Goal: Task Accomplishment & Management: Manage account settings

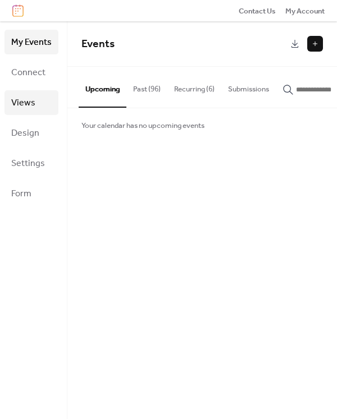
click at [20, 107] on span "Views" at bounding box center [23, 103] width 24 height 18
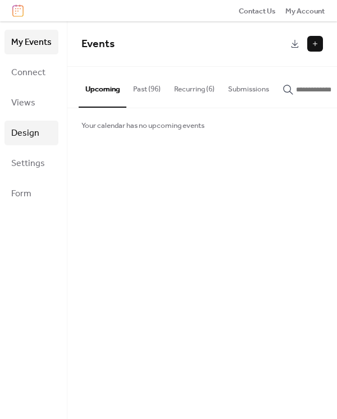
click at [25, 136] on span "Design" at bounding box center [25, 134] width 28 height 18
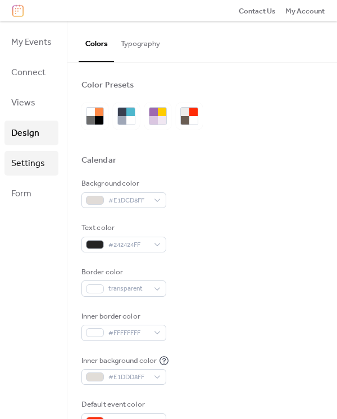
click at [33, 162] on span "Settings" at bounding box center [28, 164] width 34 height 18
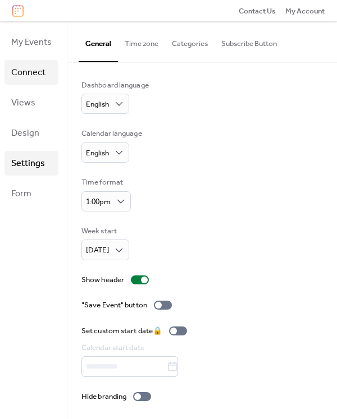
click at [40, 73] on span "Connect" at bounding box center [28, 73] width 34 height 18
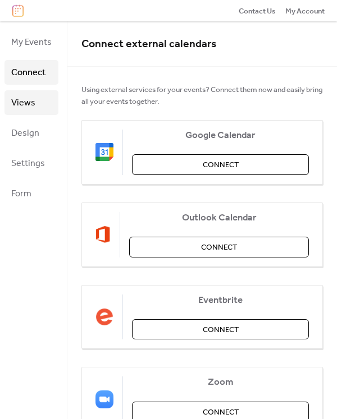
click at [29, 108] on span "Views" at bounding box center [23, 103] width 24 height 18
